Goal: Information Seeking & Learning: Find specific fact

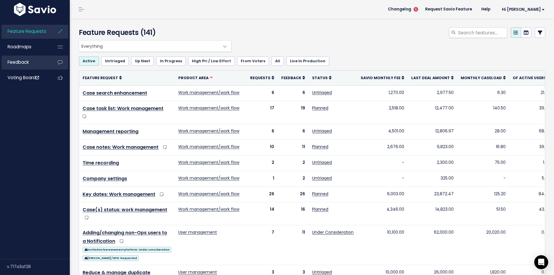
click at [33, 63] on link "Feedback" at bounding box center [24, 62] width 47 height 13
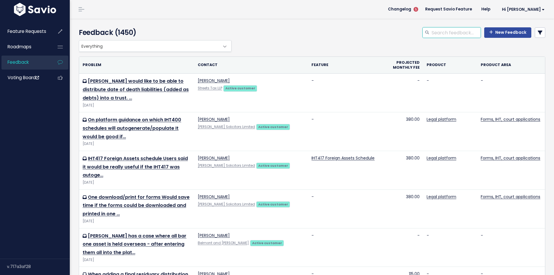
click at [459, 33] on input "search" at bounding box center [456, 32] width 50 height 10
type input "s"
type input "paris steele"
click at [538, 35] on icon at bounding box center [540, 32] width 5 height 5
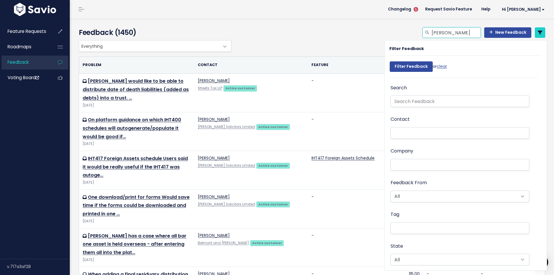
drag, startPoint x: 456, startPoint y: 32, endPoint x: 421, endPoint y: 33, distance: 35.2
click at [422, 33] on div "paris steele" at bounding box center [451, 32] width 58 height 10
click at [411, 97] on input "text" at bounding box center [459, 101] width 139 height 12
paste input "paris steele"
type input "paris steele"
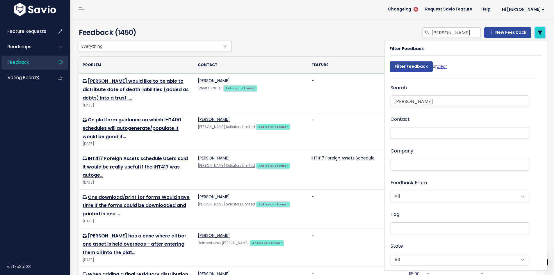
click at [538, 33] on icon at bounding box center [540, 32] width 5 height 5
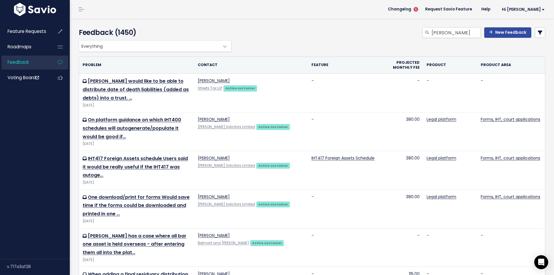
click at [538, 33] on icon at bounding box center [540, 32] width 5 height 5
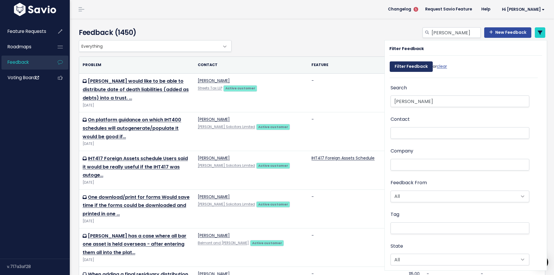
click at [409, 67] on input "Filter Feedback" at bounding box center [411, 66] width 43 height 10
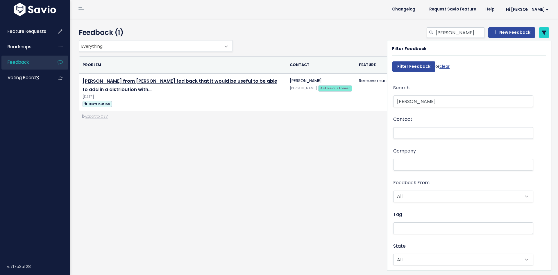
select select
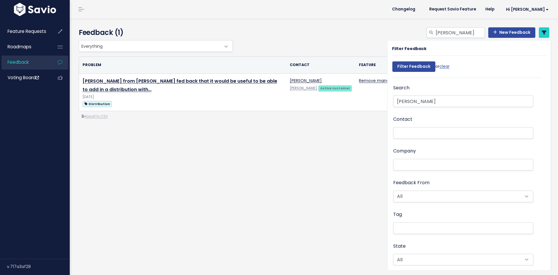
select select
drag, startPoint x: 467, startPoint y: 32, endPoint x: 402, endPoint y: 33, distance: 64.9
click at [404, 32] on div "paris steele New Feedback" at bounding box center [394, 33] width 320 height 13
click at [32, 34] on span "Feature Requests" at bounding box center [27, 31] width 39 height 6
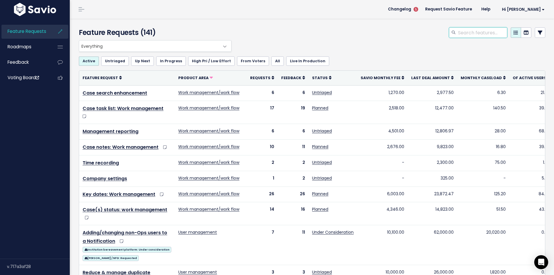
click at [459, 34] on input "search" at bounding box center [482, 32] width 50 height 10
type input "paris steele"
click at [539, 32] on link at bounding box center [540, 32] width 10 height 10
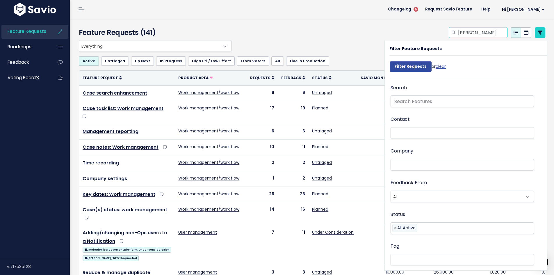
drag, startPoint x: 484, startPoint y: 33, endPoint x: 441, endPoint y: 35, distance: 43.6
click at [441, 35] on div "paris steele" at bounding box center [391, 33] width 317 height 13
click at [415, 100] on input "text" at bounding box center [461, 101] width 143 height 12
paste input "paris steele"
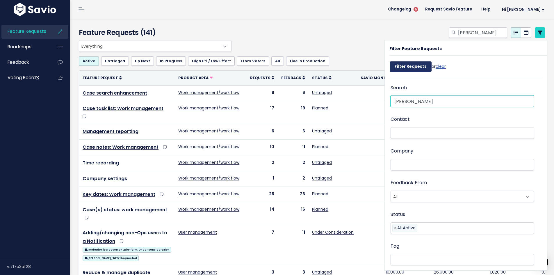
type input "paris steele"
click at [408, 69] on input "Filter Requests" at bounding box center [411, 66] width 42 height 10
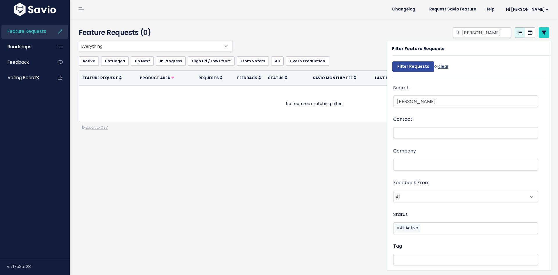
select select
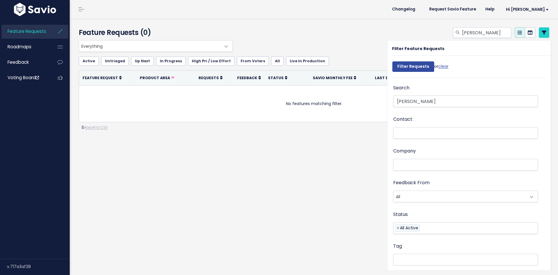
select select
click at [357, 34] on div "paris steele" at bounding box center [394, 33] width 320 height 13
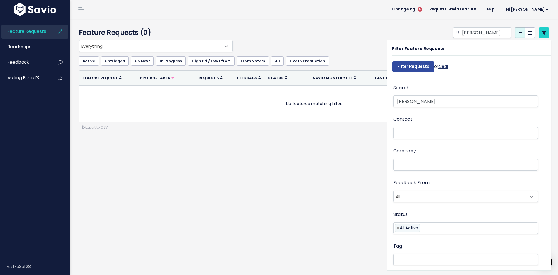
click at [442, 67] on link "clear" at bounding box center [443, 66] width 10 height 6
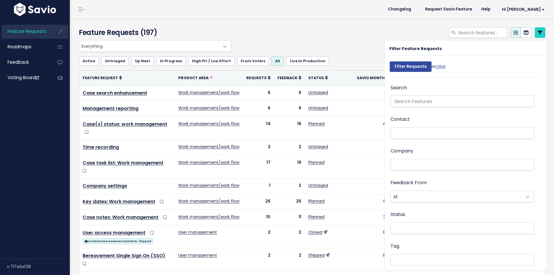
select select
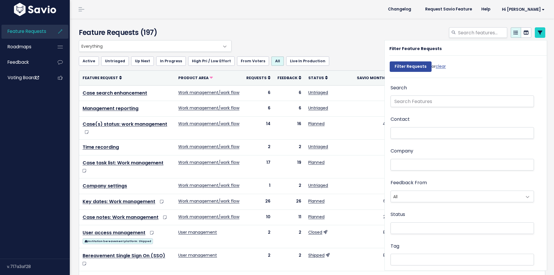
select select
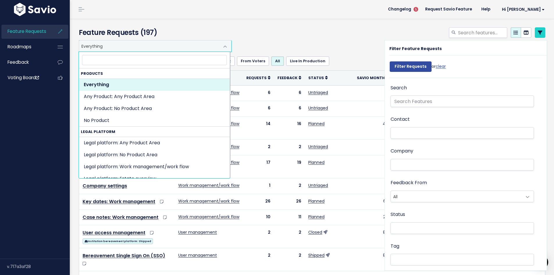
click at [221, 47] on span at bounding box center [225, 47] width 12 height 12
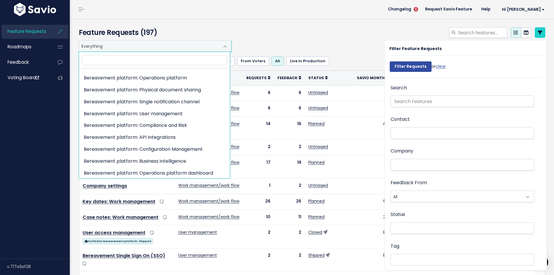
scroll to position [266, 0]
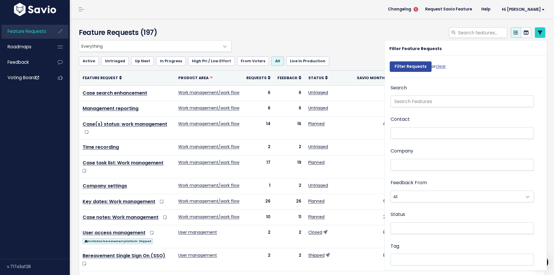
click at [306, 36] on div at bounding box center [391, 33] width 317 height 13
click at [357, 49] on div "Everything Any Product: Any Product Area Any Product: No Product Area No Produc…" at bounding box center [310, 46] width 466 height 12
click at [440, 66] on link "clear" at bounding box center [441, 66] width 10 height 6
select select
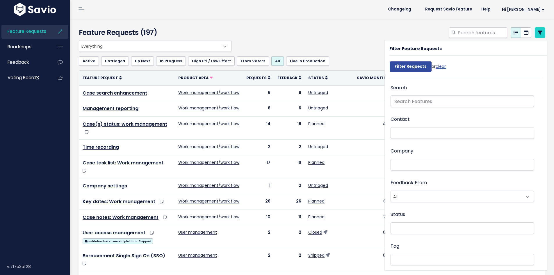
select select
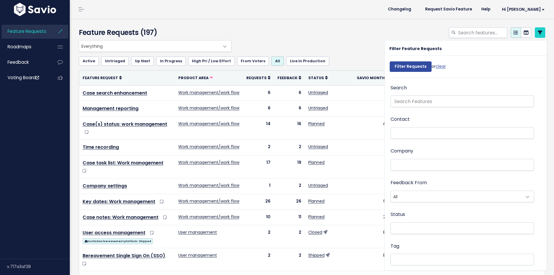
select select
click at [538, 34] on icon at bounding box center [540, 32] width 5 height 5
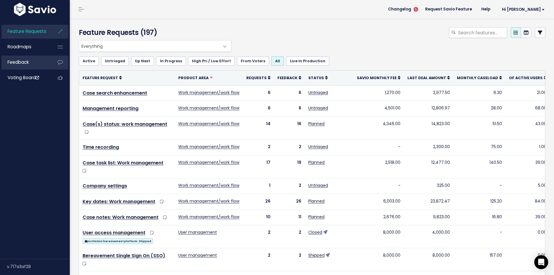
click at [24, 60] on span "Feedback" at bounding box center [18, 62] width 21 height 6
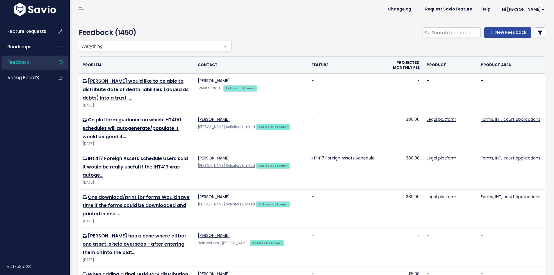
click at [223, 47] on span at bounding box center [225, 47] width 12 height 12
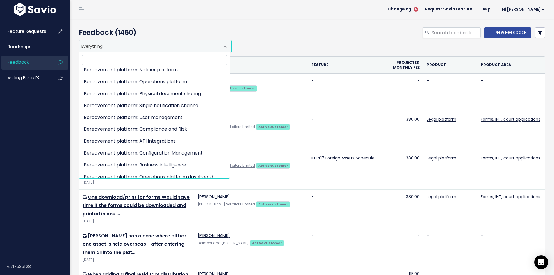
scroll to position [266, 0]
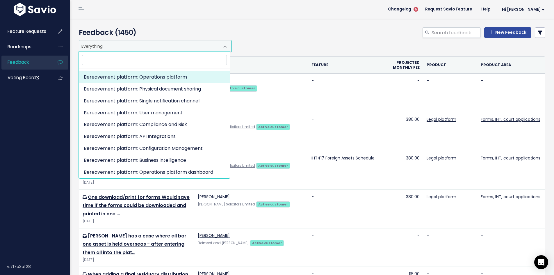
click at [283, 35] on div "New Feedback" at bounding box center [391, 33] width 317 height 13
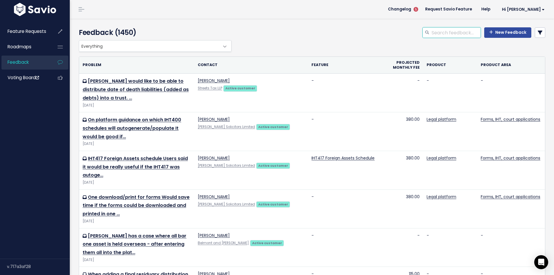
click at [468, 32] on input "search" at bounding box center [456, 32] width 50 height 10
click at [538, 33] on link at bounding box center [540, 32] width 10 height 10
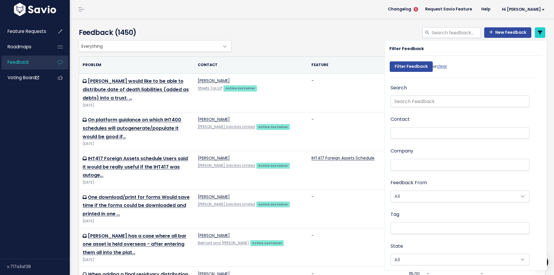
click at [400, 164] on li at bounding box center [458, 165] width 133 height 6
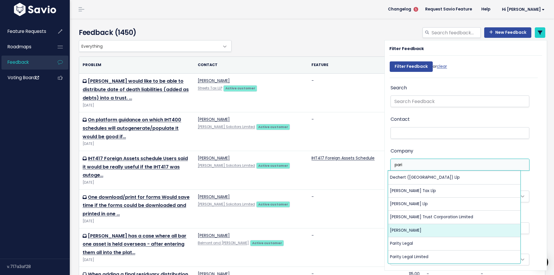
type input "pari"
select select "6538574"
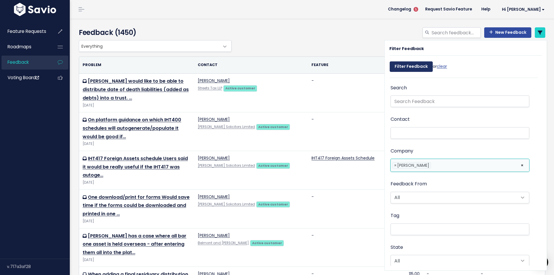
click at [412, 67] on input "Filter Feedback" at bounding box center [411, 66] width 43 height 10
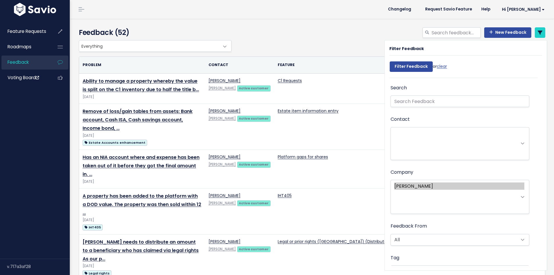
select select
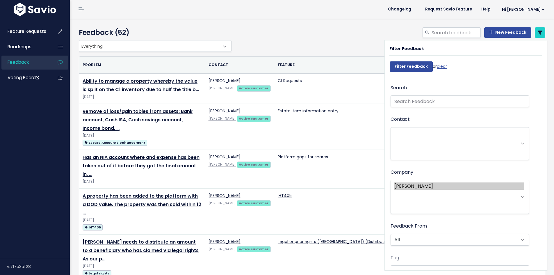
select select
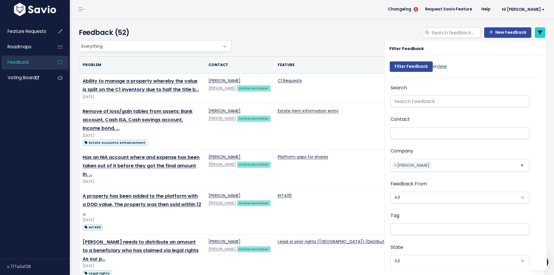
click at [441, 68] on link "clear" at bounding box center [442, 66] width 10 height 6
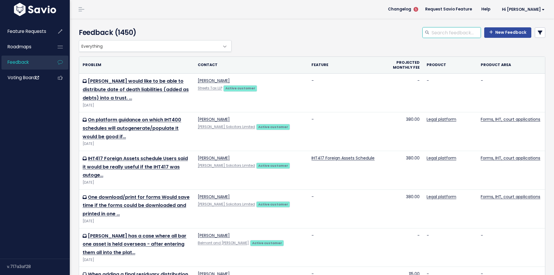
click at [471, 33] on input "search" at bounding box center [456, 32] width 50 height 10
click at [538, 32] on icon at bounding box center [540, 32] width 5 height 5
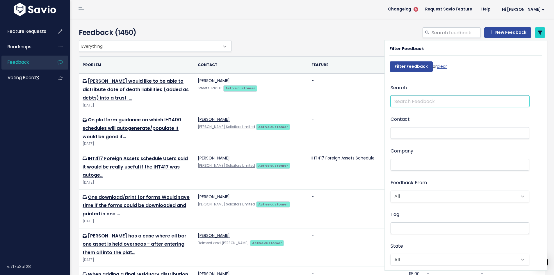
click at [406, 104] on input "text" at bounding box center [459, 101] width 139 height 12
type input "[PERSON_NAME]"
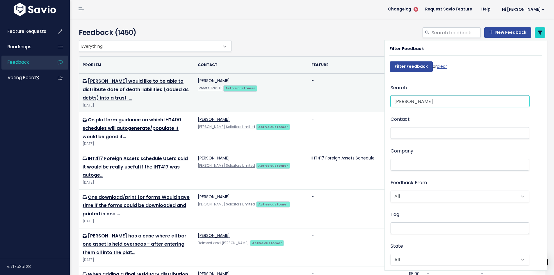
drag, startPoint x: 424, startPoint y: 101, endPoint x: 375, endPoint y: 101, distance: 48.6
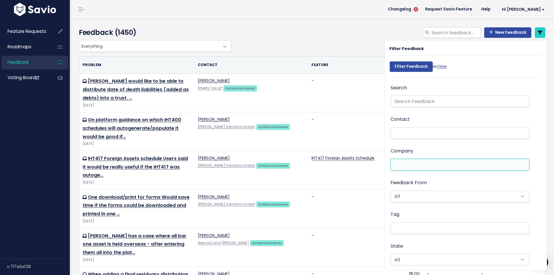
click at [406, 161] on ul at bounding box center [460, 164] width 138 height 11
paste input "[PERSON_NAME]"
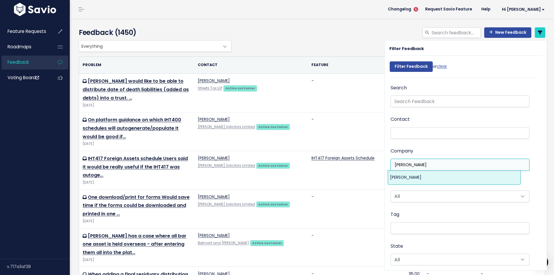
type input "[PERSON_NAME]"
select select "6538574"
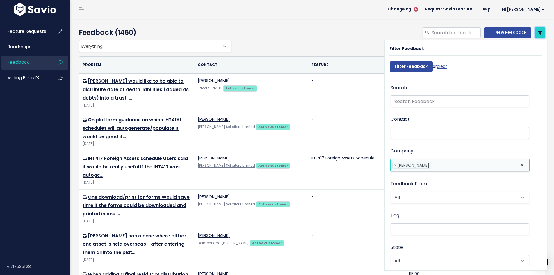
click at [537, 30] on link at bounding box center [540, 32] width 10 height 10
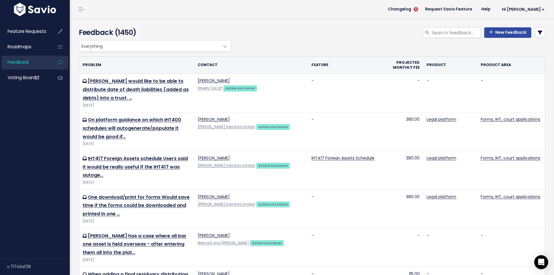
click at [538, 32] on icon at bounding box center [540, 32] width 5 height 5
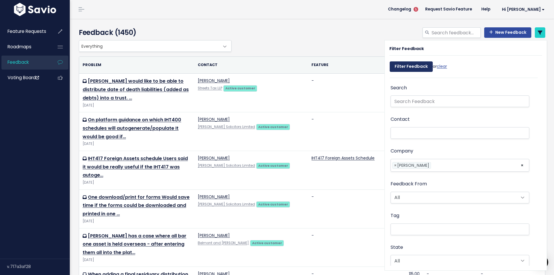
click at [414, 67] on input "Filter Feedback" at bounding box center [411, 66] width 43 height 10
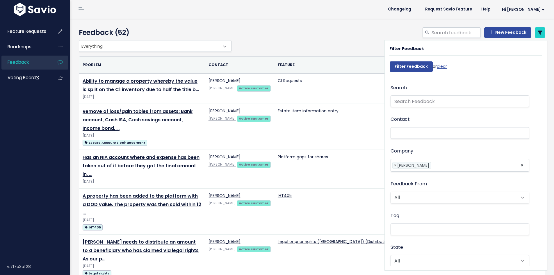
select select
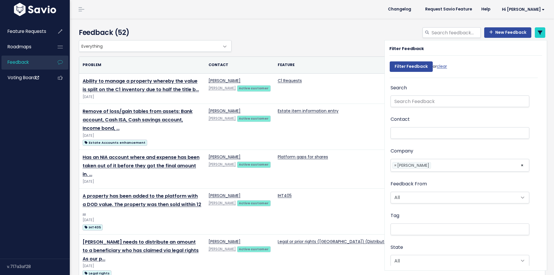
select select
click at [345, 47] on div "Everything Any Product: Any Product Area Any Product: No Product Area No Produc…" at bounding box center [310, 46] width 466 height 12
click at [538, 32] on icon at bounding box center [540, 32] width 5 height 5
